Goal: Check status

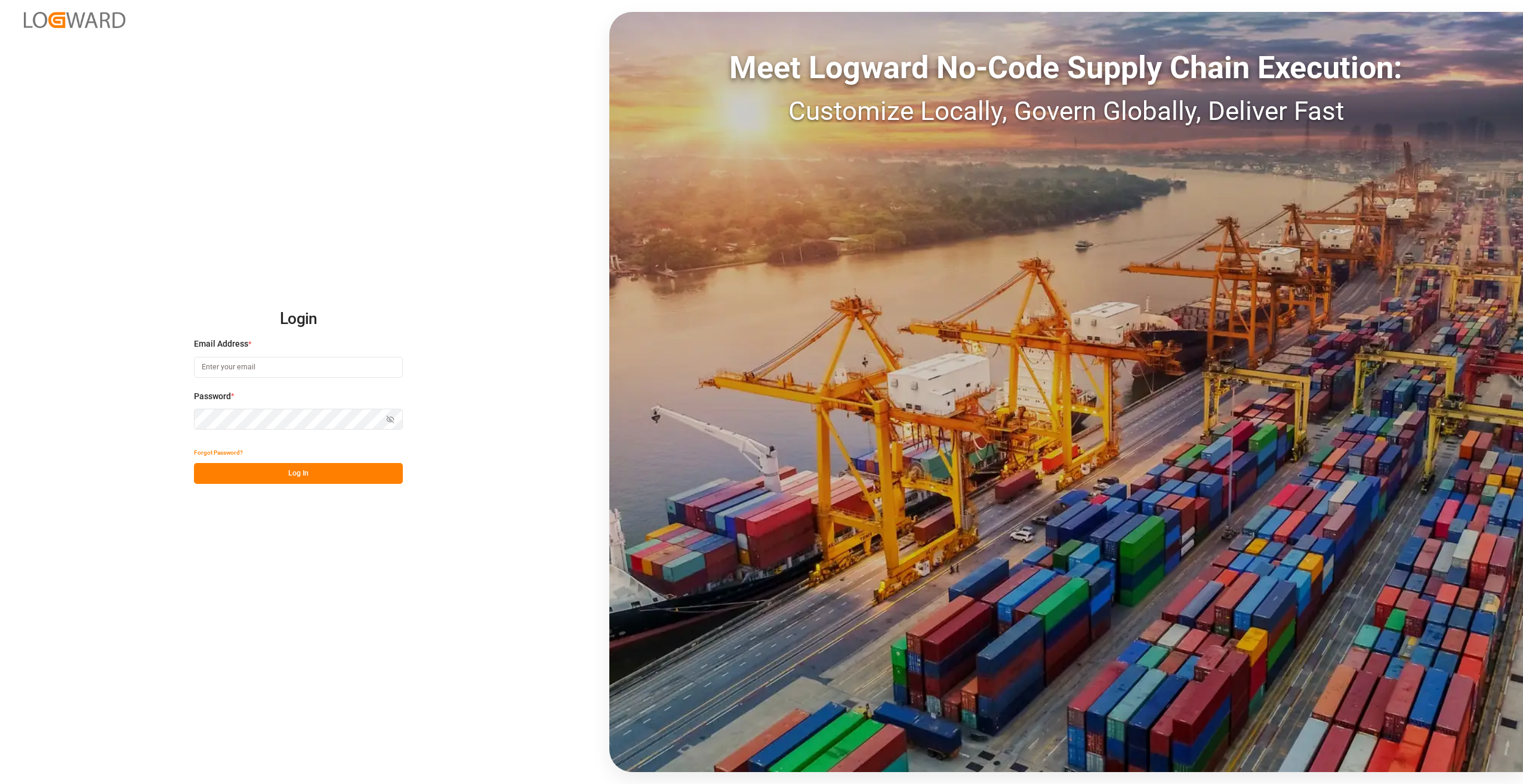
type input "[PERSON_NAME][EMAIL_ADDRESS][PERSON_NAME][DOMAIN_NAME]"
click at [292, 474] on button "Log In" at bounding box center [298, 473] width 209 height 21
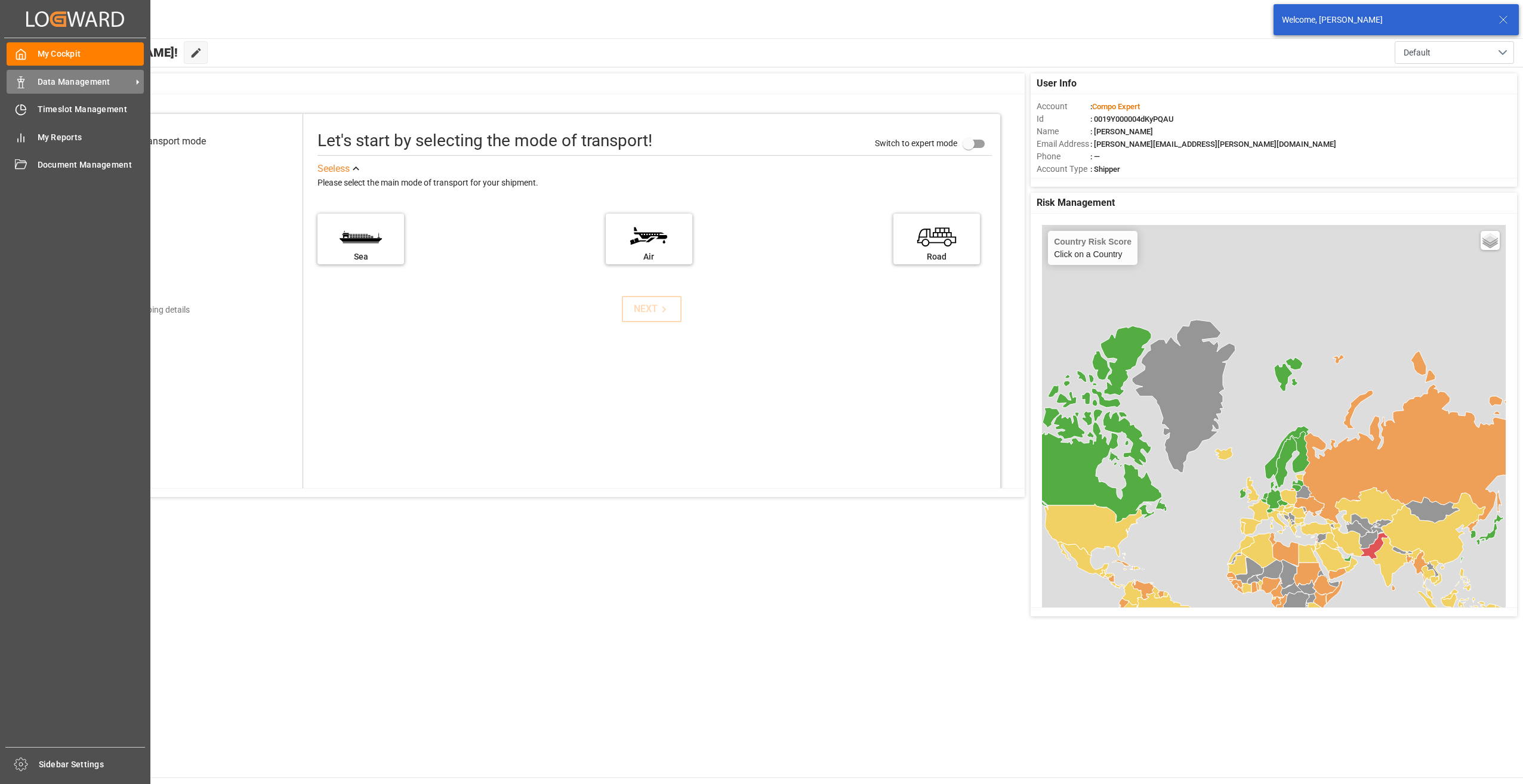
click at [75, 83] on span "Data Management" at bounding box center [85, 82] width 94 height 13
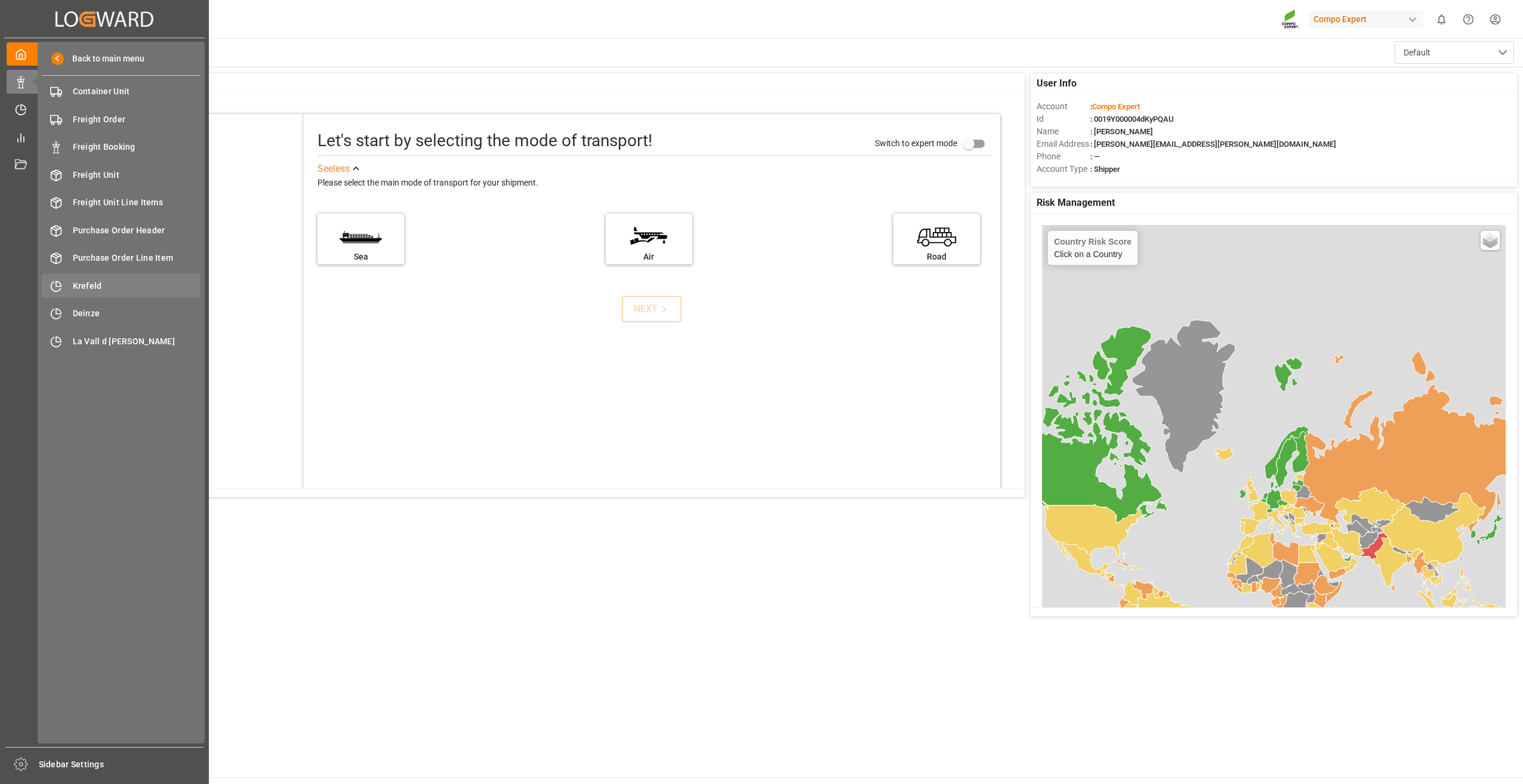
click at [101, 283] on span "Krefeld" at bounding box center [137, 286] width 128 height 13
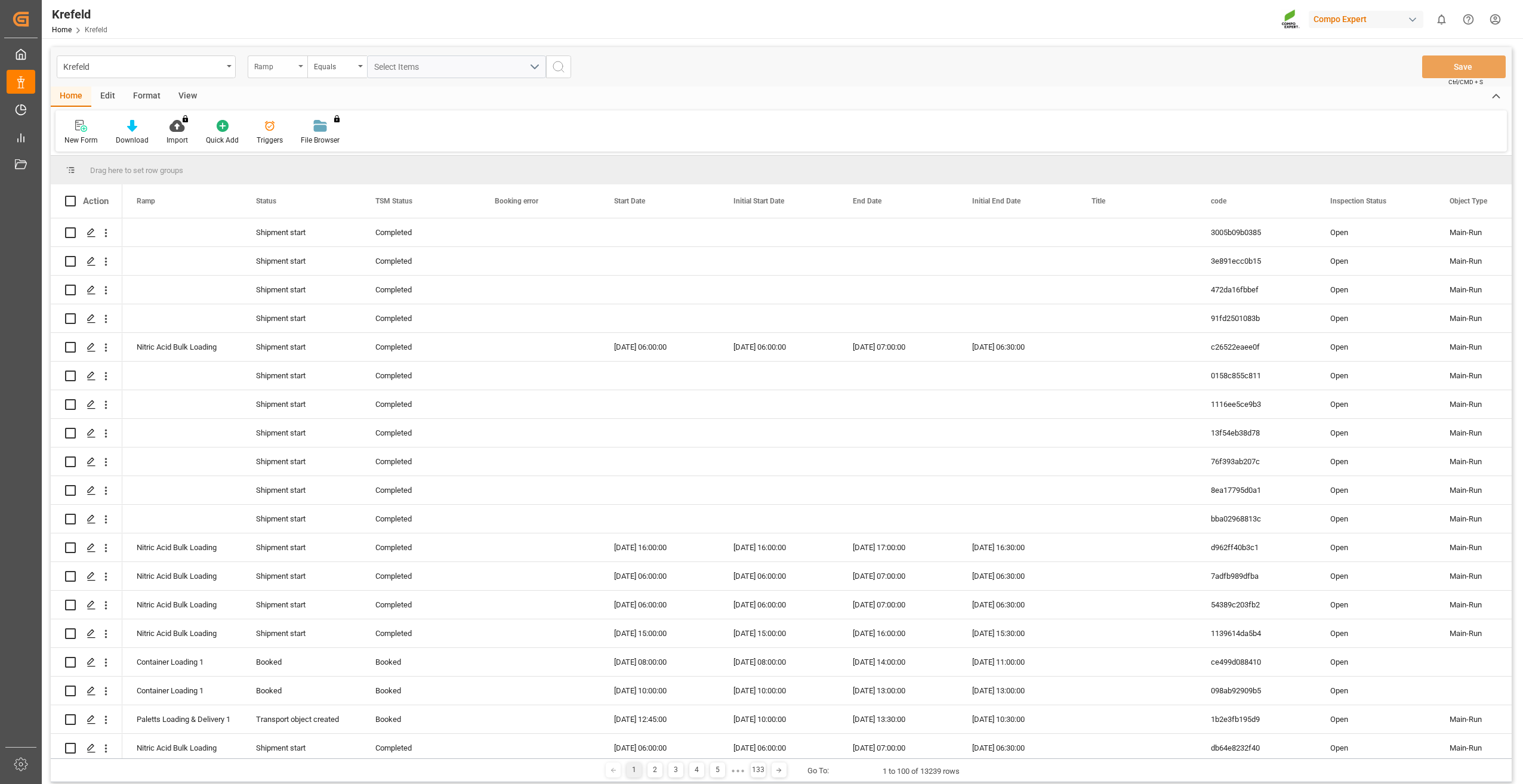
click at [284, 63] on div "Ramp" at bounding box center [275, 65] width 41 height 14
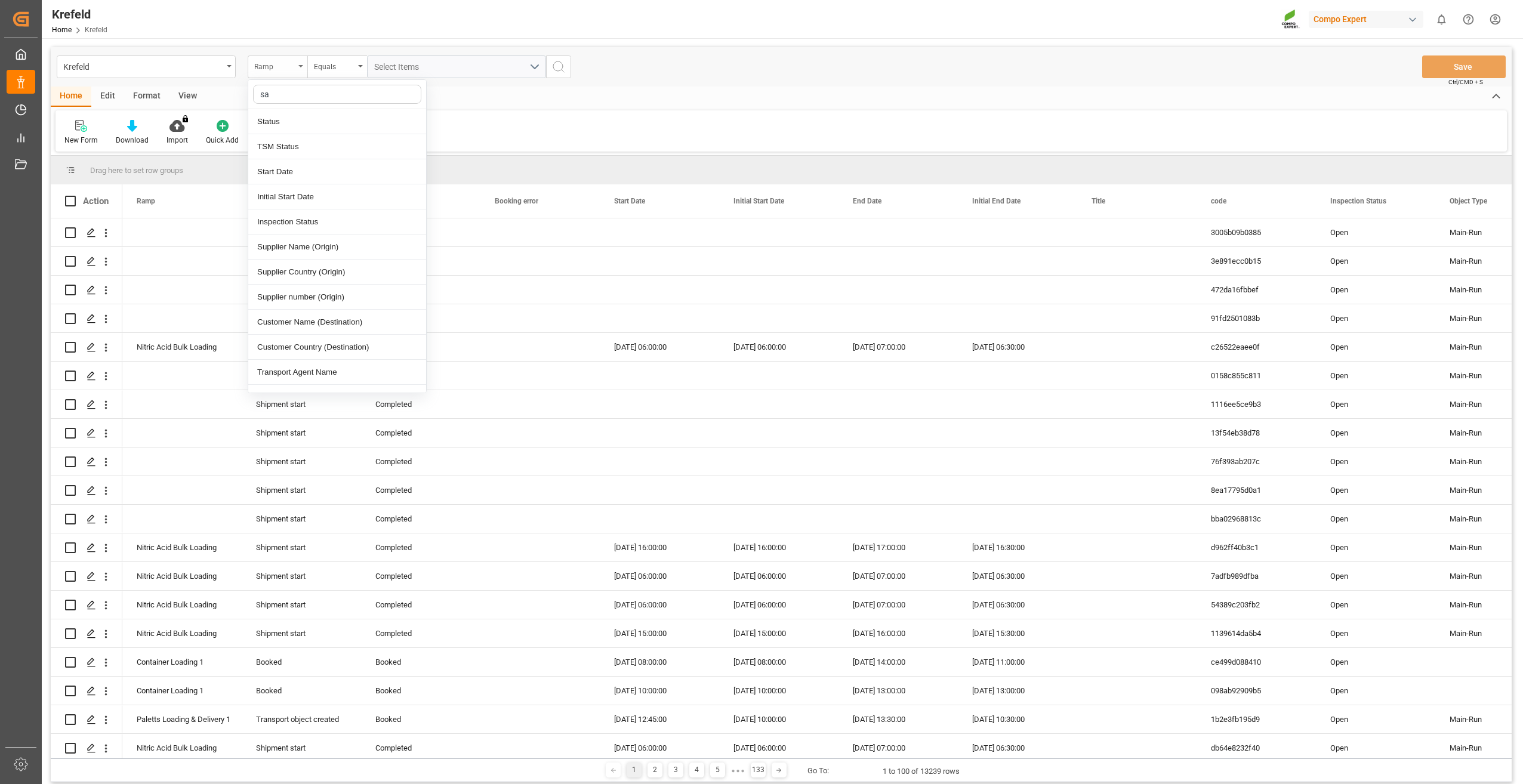
type input "sap"
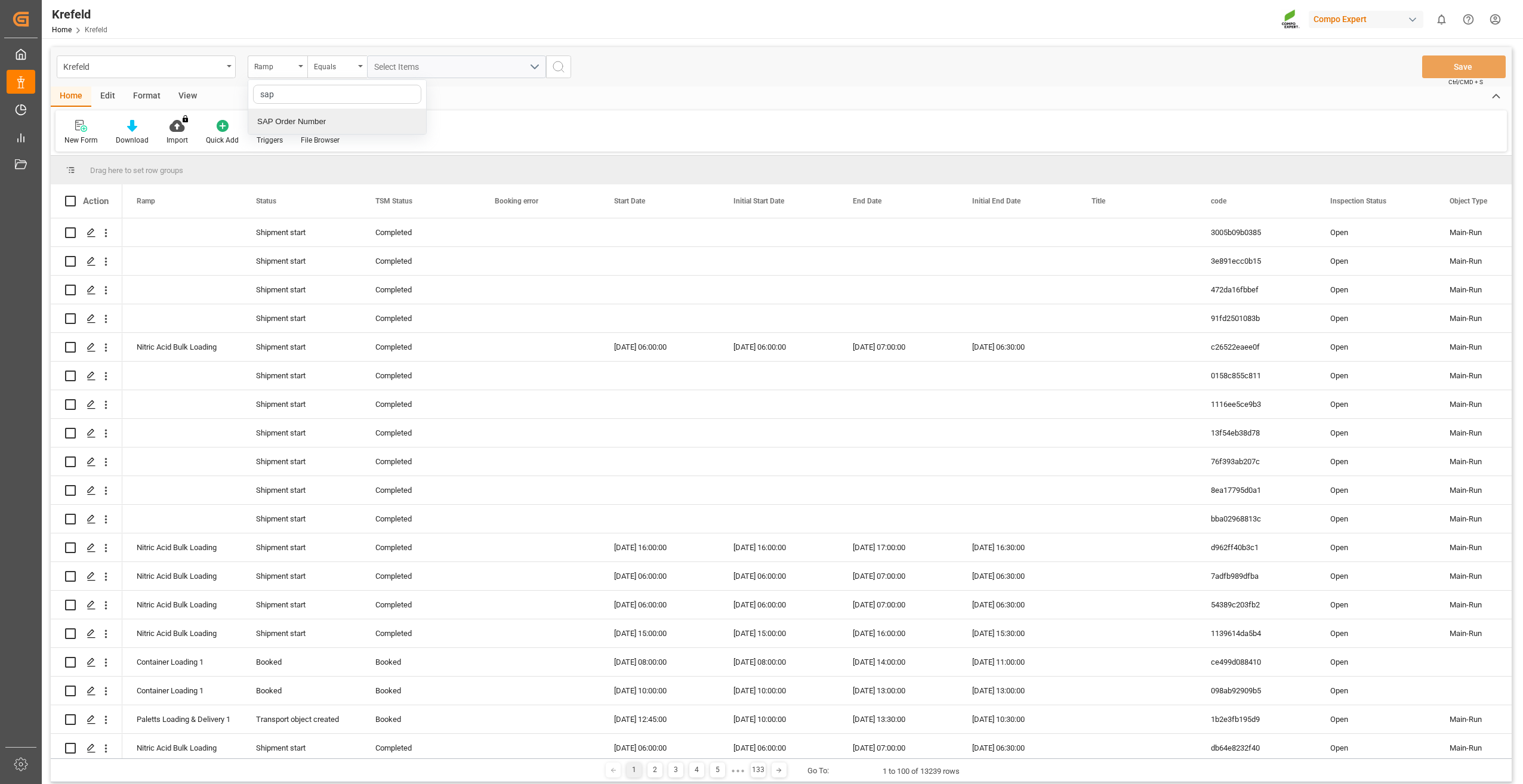
click at [315, 124] on div "SAP Order Number" at bounding box center [337, 122] width 178 height 25
click at [339, 67] on div "Equals" at bounding box center [334, 65] width 41 height 14
click at [353, 149] on div "Fuzzy search" at bounding box center [396, 147] width 178 height 25
click at [402, 68] on input "text" at bounding box center [456, 67] width 179 height 23
paste input "2000000113"
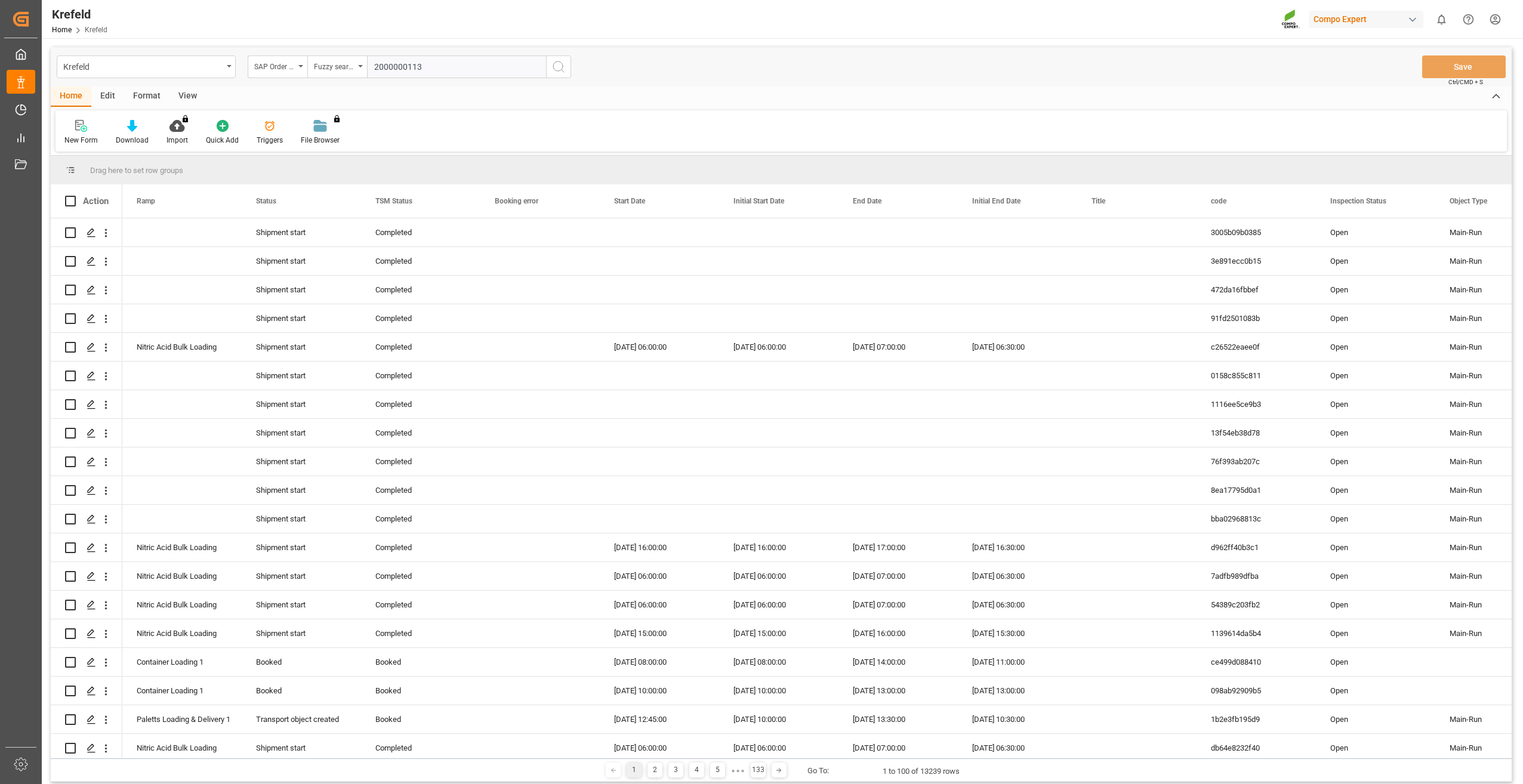
type input "2000000113"
click at [555, 69] on icon "search button" at bounding box center [558, 67] width 14 height 14
